Goal: Task Accomplishment & Management: Use online tool/utility

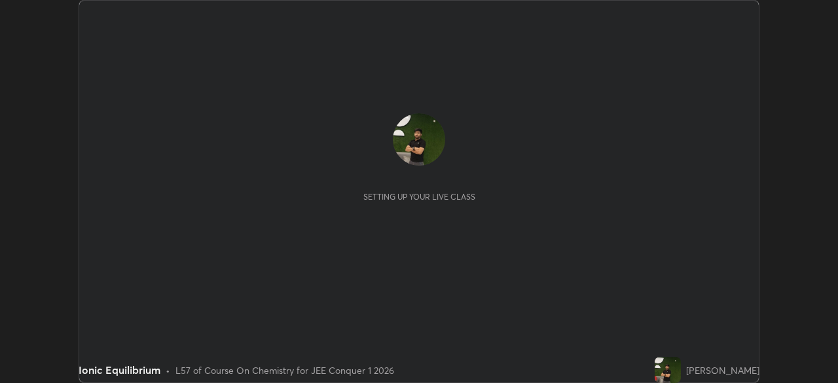
scroll to position [383, 837]
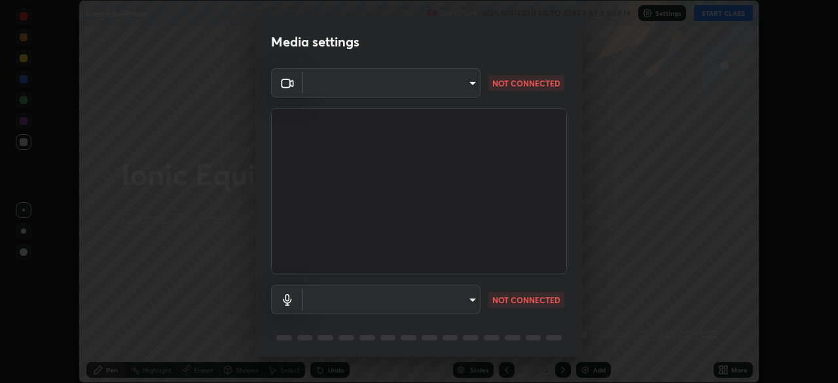
type input "d1d801c93c7654c4b633a6c07394091896b345958fc18d5d3497827749e02924"
type input "default"
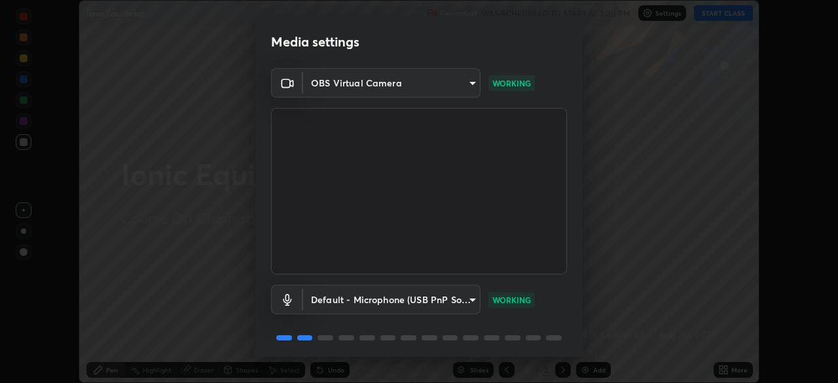
click at [449, 88] on body "Erase all Ionic Equilibrium Recording WAS SCHEDULED TO START AT 3:30 PM Setting…" at bounding box center [419, 191] width 838 height 383
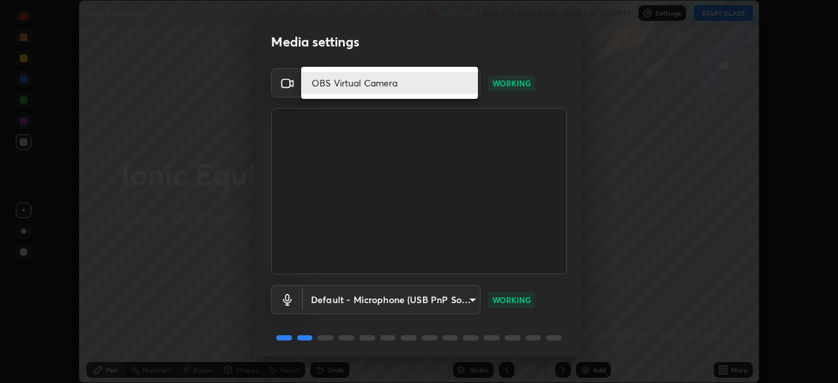
click at [435, 82] on li "OBS Virtual Camera" at bounding box center [389, 83] width 177 height 22
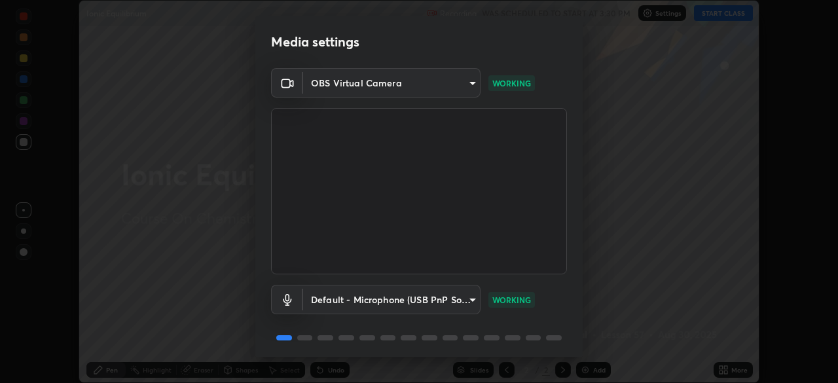
click at [450, 88] on body "Erase all Ionic Equilibrium Recording WAS SCHEDULED TO START AT 3:30 PM Setting…" at bounding box center [419, 191] width 838 height 383
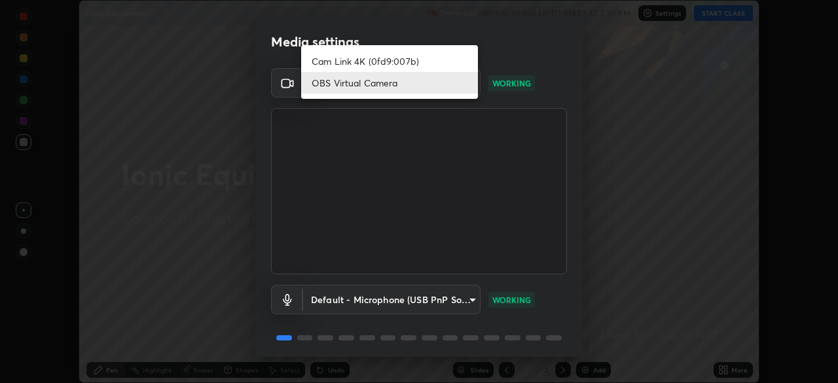
click at [387, 63] on li "Cam Link 4K (0fd9:007b)" at bounding box center [389, 61] width 177 height 22
type input "d5d1096bb91751ddbc4e14a102c0e37309a205399cb77019be1f1076424a97fc"
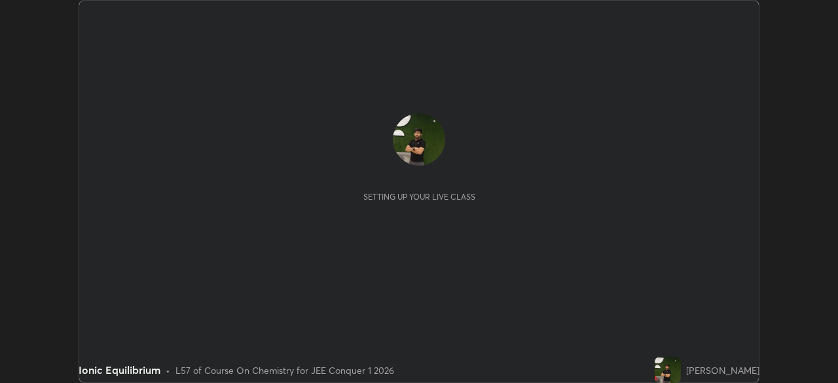
scroll to position [383, 837]
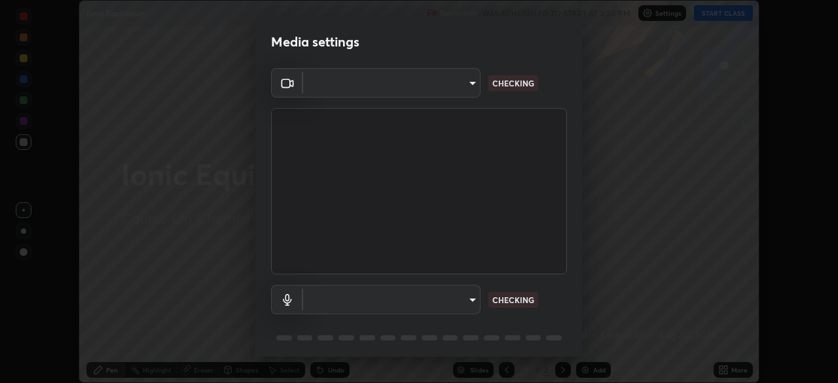
type input "d1d801c93c7654c4b633a6c07394091896b345958fc18d5d3497827749e02924"
type input "default"
click at [471, 89] on body "Erase all Ionic Equilibrium Recording WAS SCHEDULED TO START AT 3:30 PM Setting…" at bounding box center [419, 191] width 838 height 383
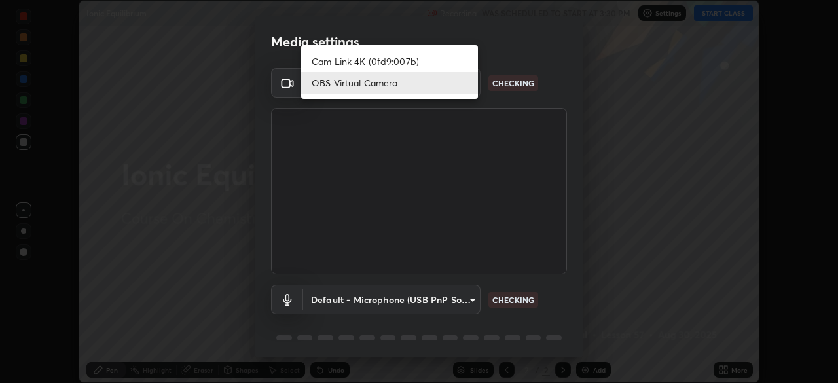
click at [437, 63] on li "Cam Link 4K (0fd9:007b)" at bounding box center [389, 61] width 177 height 22
type input "d5d1096bb91751ddbc4e14a102c0e37309a205399cb77019be1f1076424a97fc"
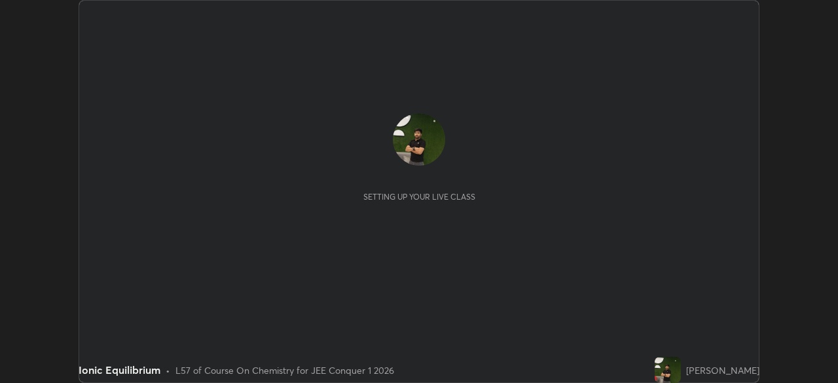
scroll to position [383, 838]
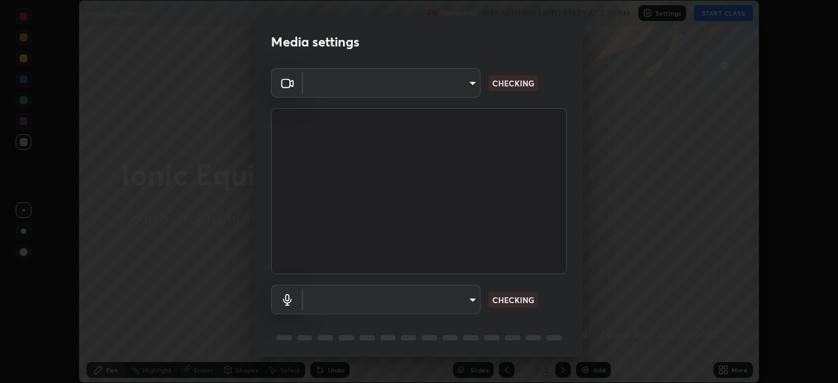
type input "d1d801c93c7654c4b633a6c07394091896b345958fc18d5d3497827749e02924"
type input "default"
click at [457, 88] on body "Erase all Ionic Equilibrium Recording WAS SCHEDULED TO START AT 3:30 PM Setting…" at bounding box center [419, 191] width 838 height 383
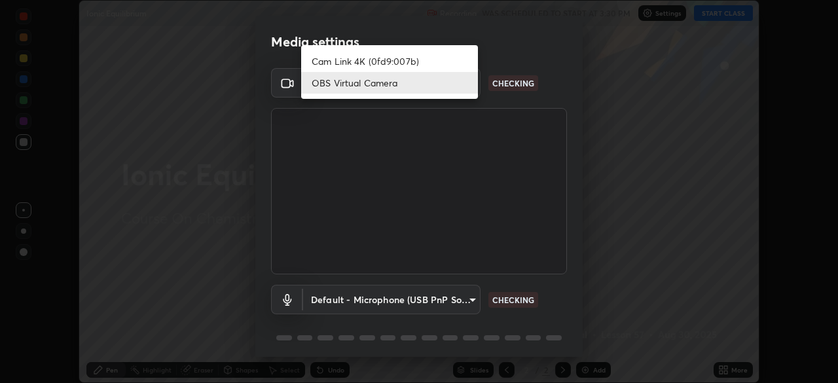
click at [401, 66] on li "Cam Link 4K (0fd9:007b)" at bounding box center [389, 61] width 177 height 22
type input "d5d1096bb91751ddbc4e14a102c0e37309a205399cb77019be1f1076424a97fc"
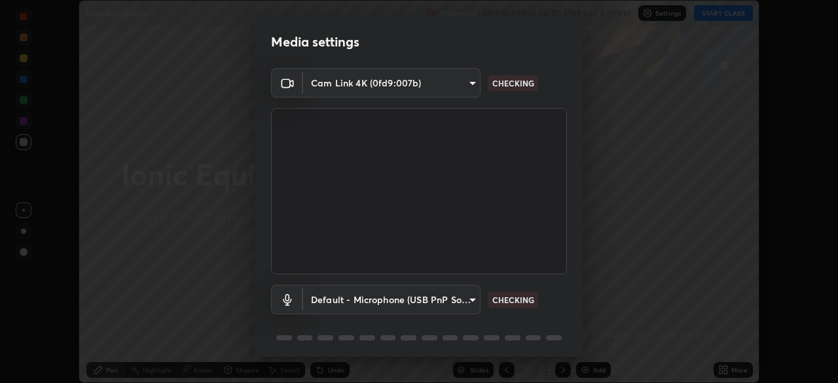
scroll to position [46, 0]
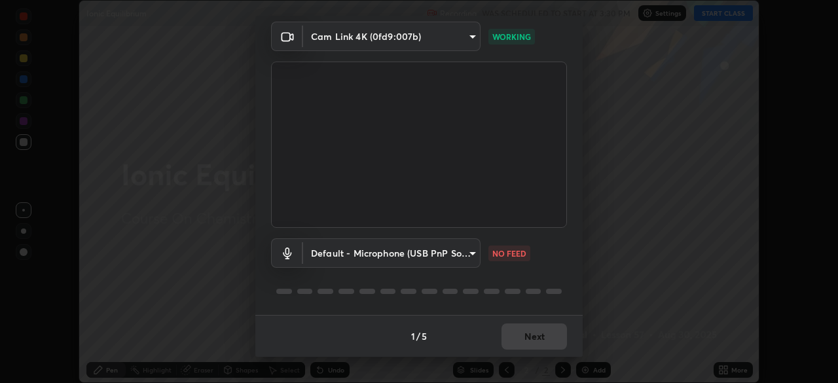
click at [402, 247] on body "Erase all Ionic Equilibrium Recording WAS SCHEDULED TO START AT 3:30 PM Setting…" at bounding box center [419, 191] width 838 height 383
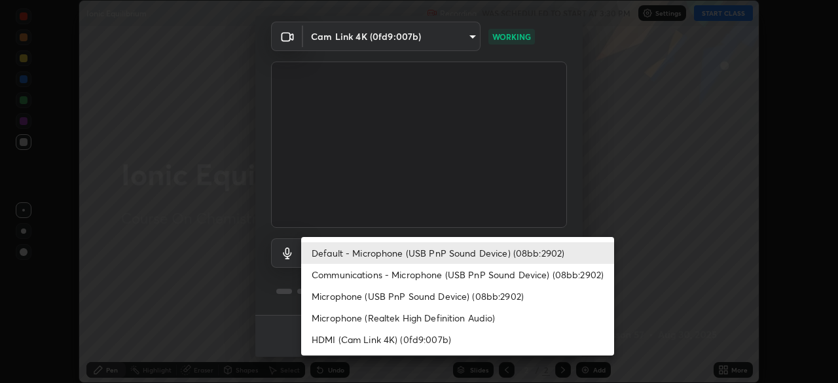
click at [342, 253] on li "Default - Microphone (USB PnP Sound Device) (08bb:2902)" at bounding box center [457, 253] width 313 height 22
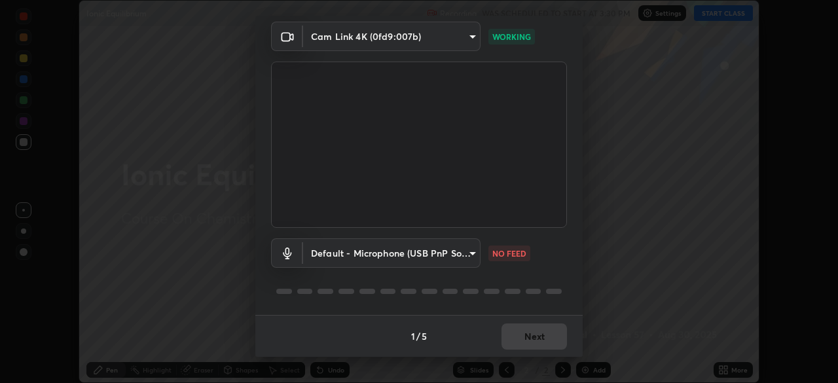
click at [340, 249] on body "Erase all Ionic Equilibrium Recording WAS SCHEDULED TO START AT 3:30 PM Setting…" at bounding box center [419, 191] width 838 height 383
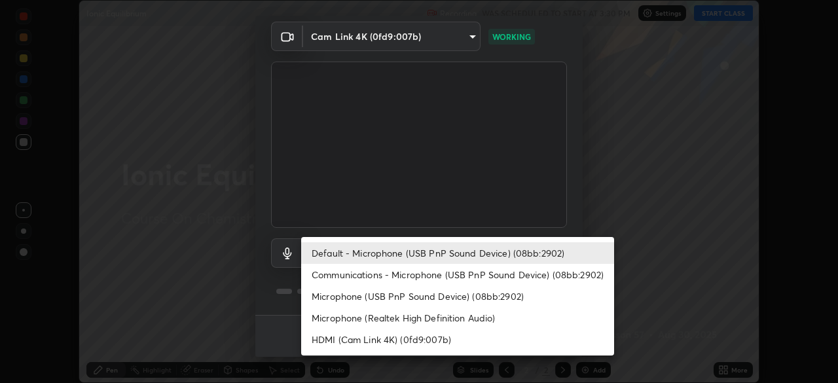
click at [429, 293] on li "Microphone (USB PnP Sound Device) (08bb:2902)" at bounding box center [457, 296] width 313 height 22
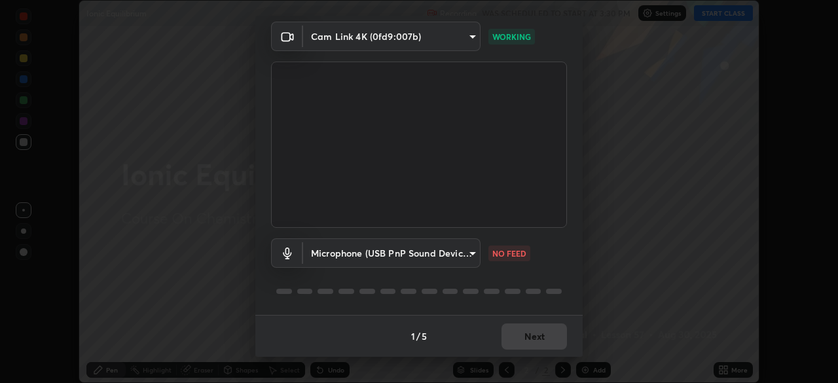
type input "3911b8bf423b845f5495f2aafdf1573cf778eccb3cf28fa15e12634104fdacbb"
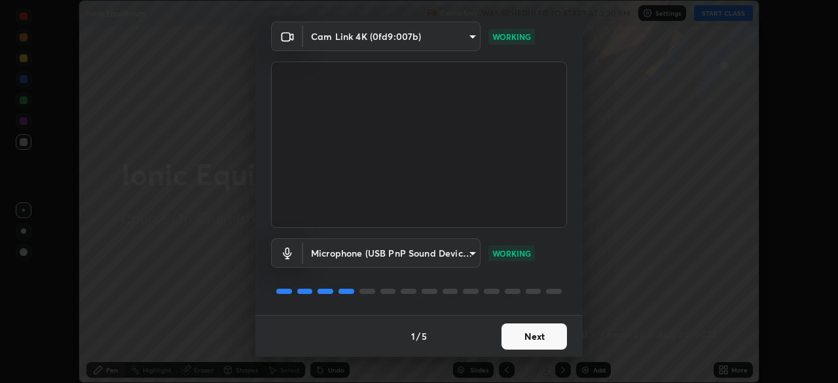
click at [516, 338] on button "Next" at bounding box center [534, 336] width 65 height 26
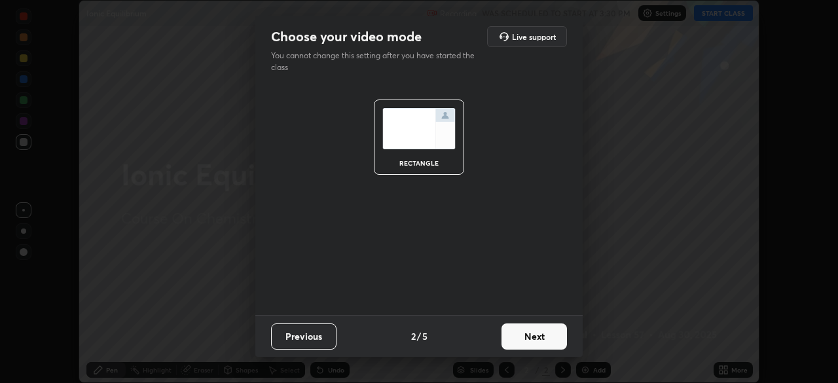
scroll to position [0, 0]
click at [516, 338] on button "Next" at bounding box center [534, 336] width 65 height 26
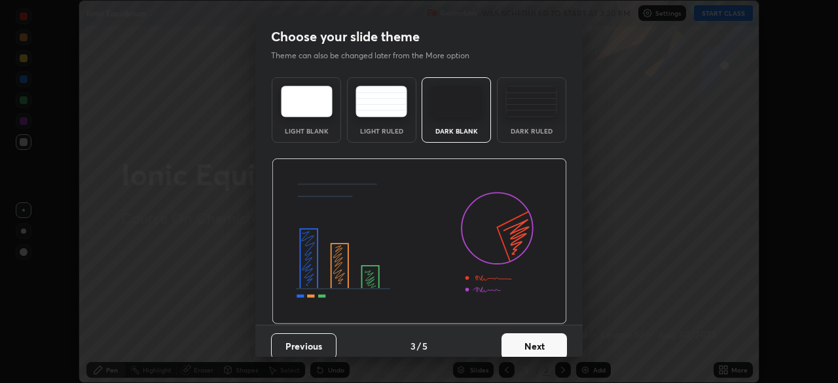
click at [519, 336] on button "Next" at bounding box center [534, 346] width 65 height 26
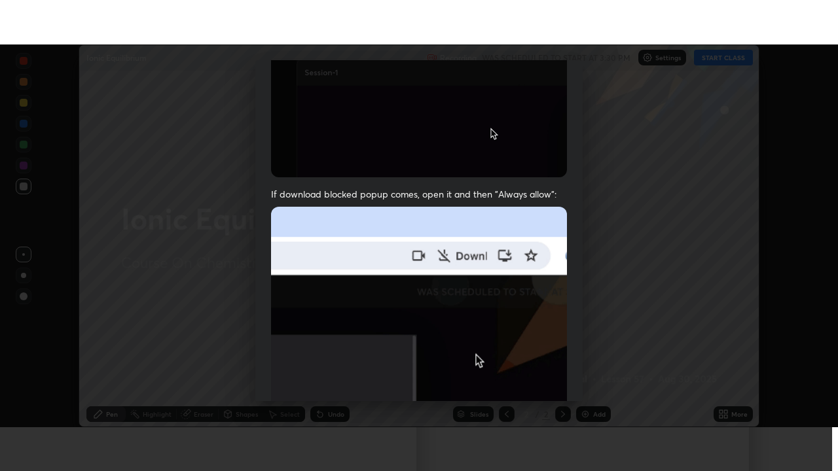
scroll to position [314, 0]
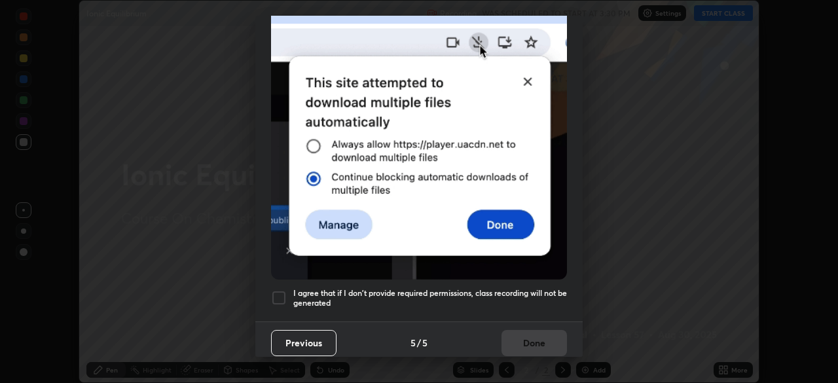
click at [276, 292] on div at bounding box center [279, 298] width 16 height 16
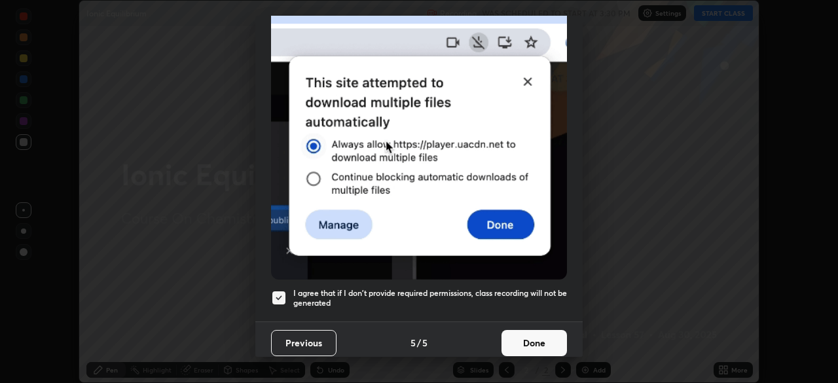
click at [550, 342] on button "Done" at bounding box center [534, 343] width 65 height 26
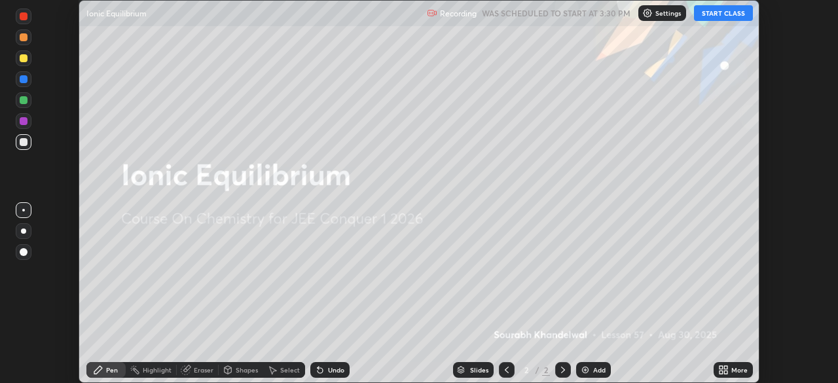
click at [719, 374] on icon at bounding box center [723, 370] width 10 height 10
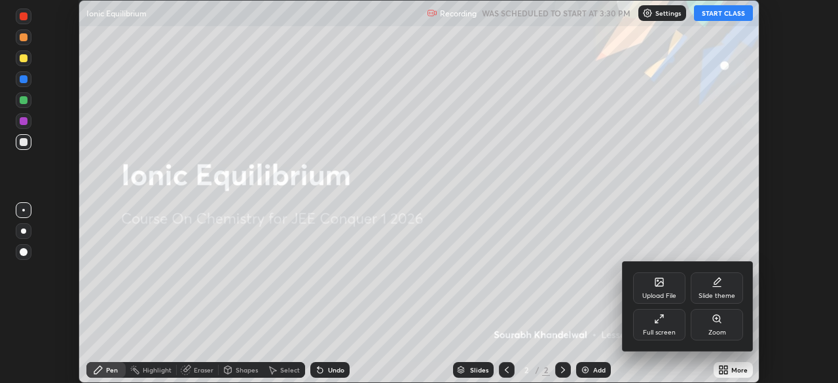
click at [659, 323] on icon at bounding box center [659, 319] width 10 height 10
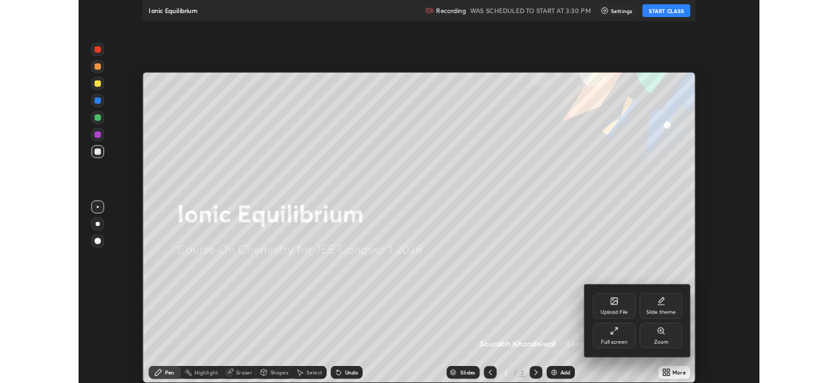
scroll to position [471, 838]
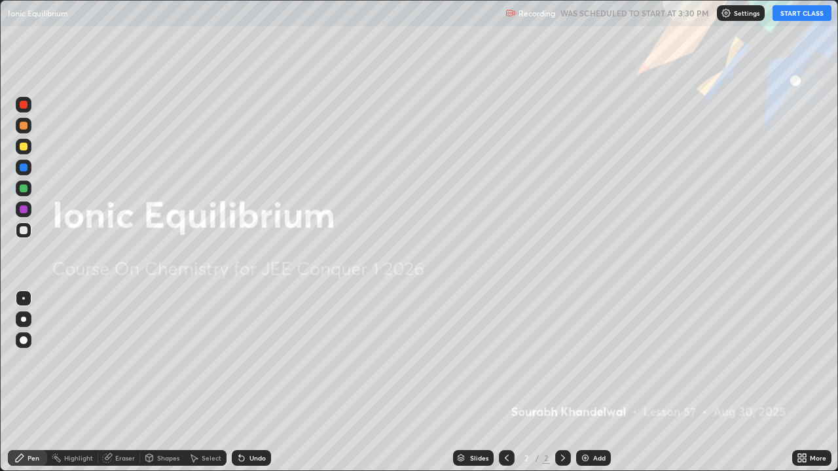
click at [815, 19] on button "START CLASS" at bounding box center [802, 13] width 59 height 16
click at [587, 382] on img at bounding box center [585, 458] width 10 height 10
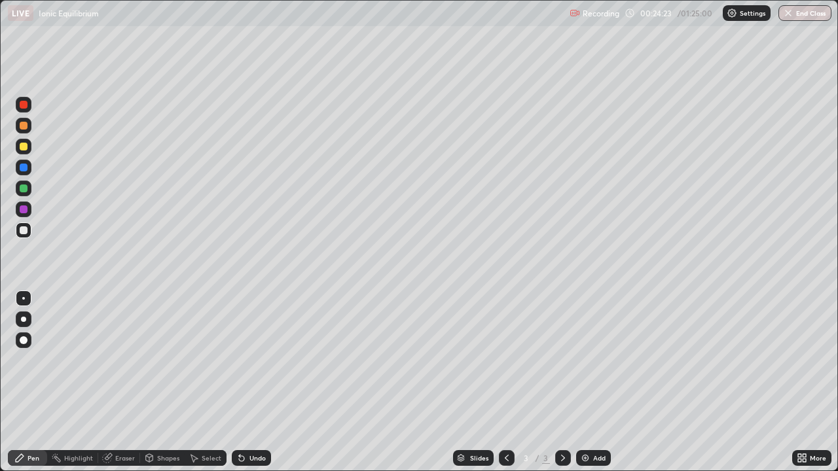
click at [594, 382] on div "Add" at bounding box center [593, 458] width 35 height 16
click at [594, 382] on div "Add" at bounding box center [599, 458] width 12 height 7
click at [588, 382] on div "Add" at bounding box center [593, 458] width 35 height 16
click at [255, 382] on div "Undo" at bounding box center [257, 458] width 16 height 7
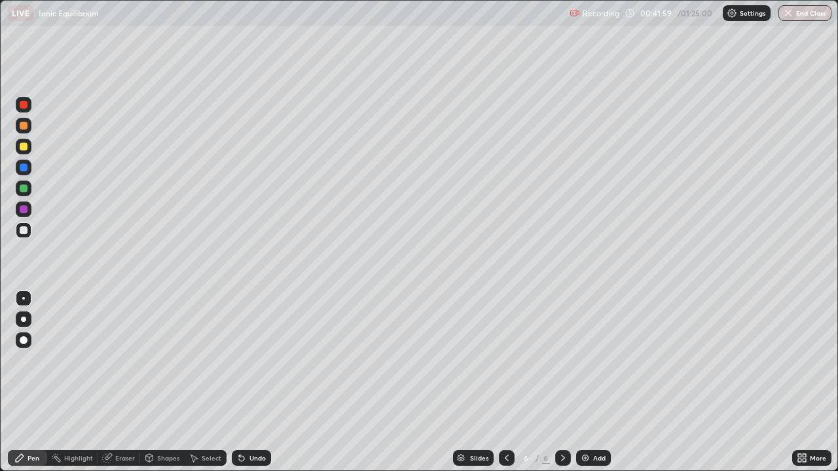
click at [257, 382] on div "Undo" at bounding box center [257, 458] width 16 height 7
click at [264, 382] on div "Undo" at bounding box center [257, 458] width 16 height 7
click at [263, 382] on div "Undo" at bounding box center [257, 458] width 16 height 7
click at [265, 382] on div "Undo" at bounding box center [251, 458] width 39 height 16
click at [793, 18] on button "End Class" at bounding box center [804, 13] width 53 height 16
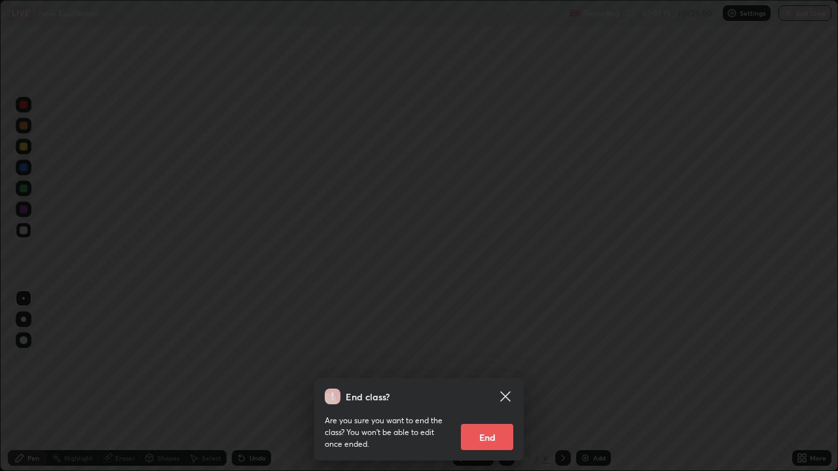
click at [498, 382] on button "End" at bounding box center [487, 437] width 52 height 26
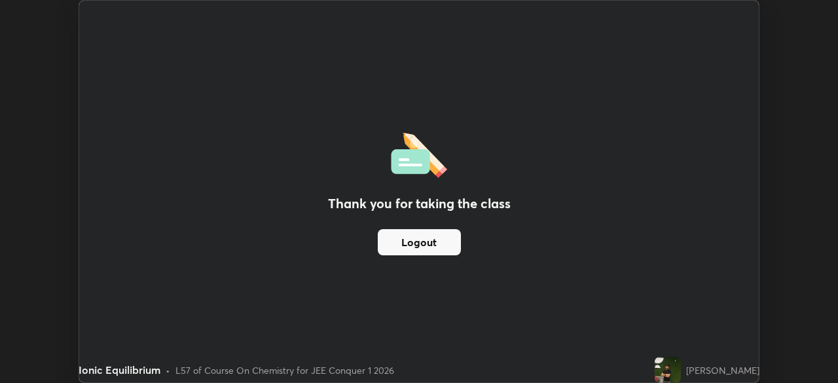
scroll to position [65088, 64633]
